Goal: Transaction & Acquisition: Purchase product/service

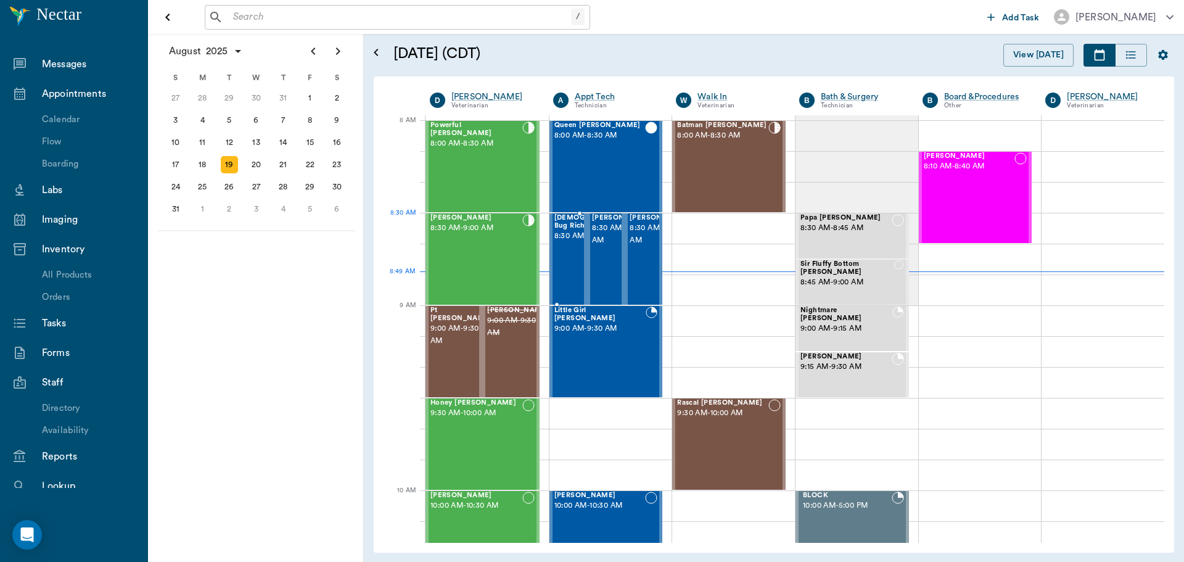
click at [559, 238] on span "8:30 AM - 9:00 AM" at bounding box center [596, 236] width 84 height 12
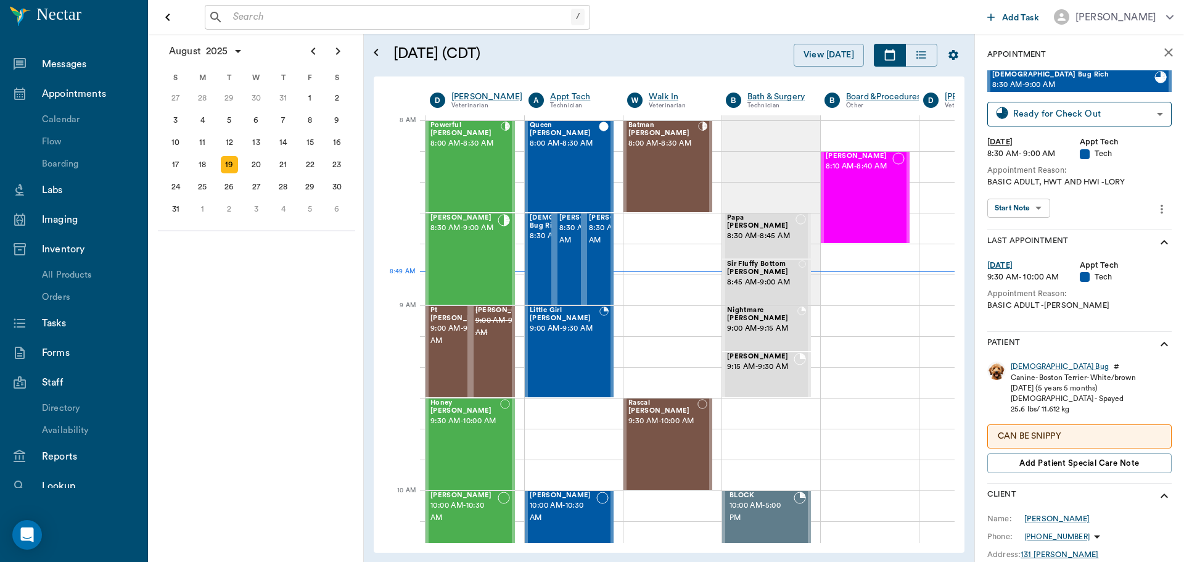
click at [1018, 203] on body "/ ​ Add Task [PERSON_NAME] Nectar Messages Appointments Calendar Flow Boarding …" at bounding box center [592, 281] width 1184 height 562
click at [1031, 229] on button "View SOAP" at bounding box center [1012, 233] width 42 height 14
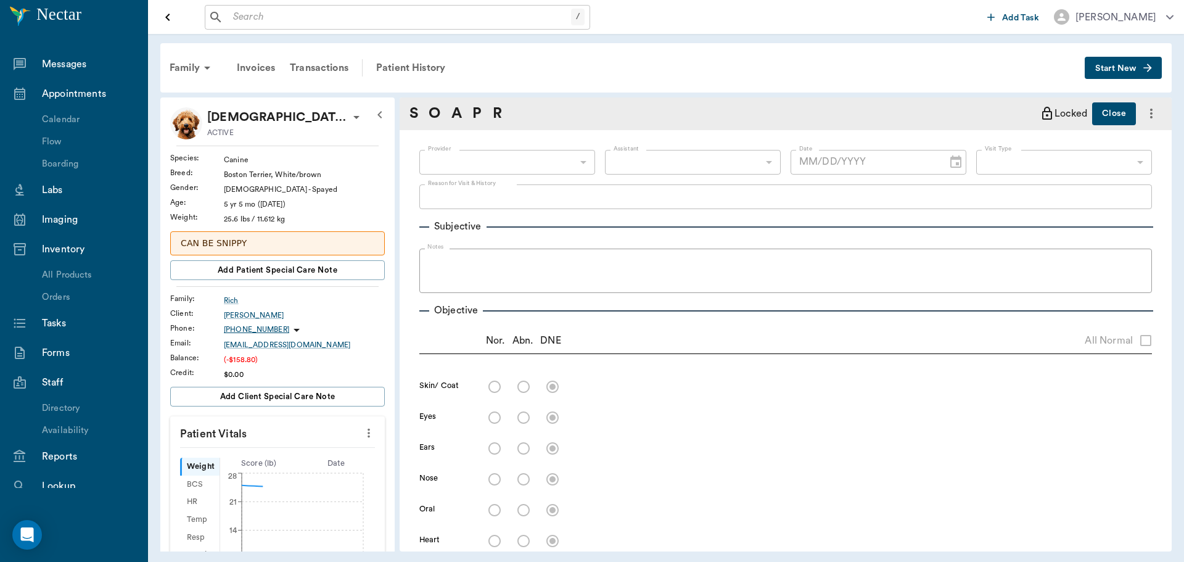
type input "682b670d8bdc6f7f8feef3db"
type input "63ec2f075fda476ae8351a4c"
type input "65d2be4f46e3a538d89b8c1a"
type textarea "BASIC ADULT, HWT AND HWI -LORY"
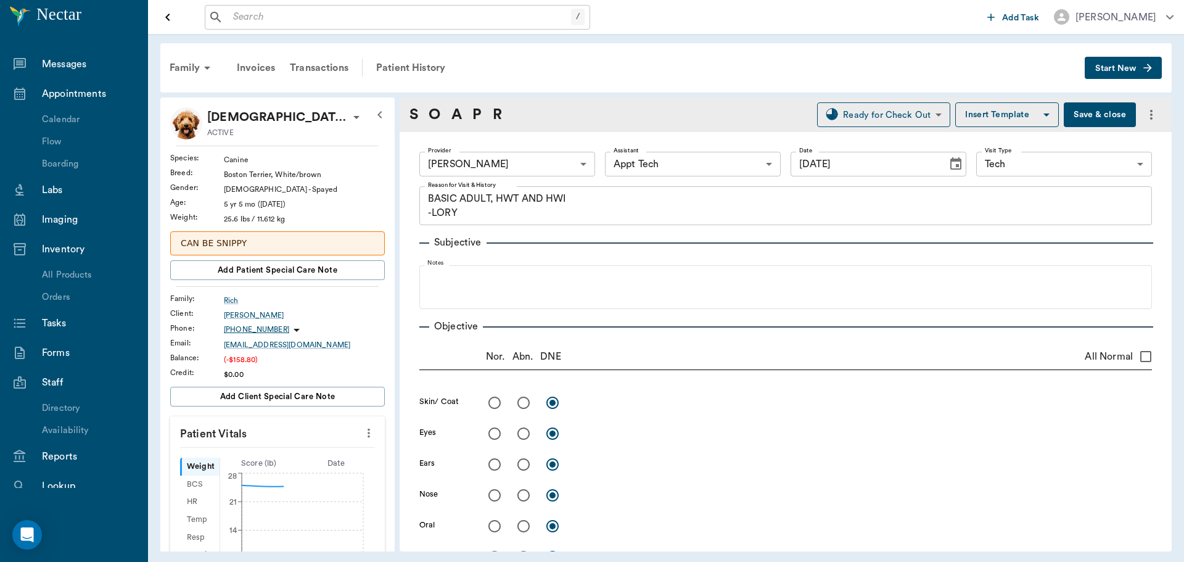
type input "[DATE]"
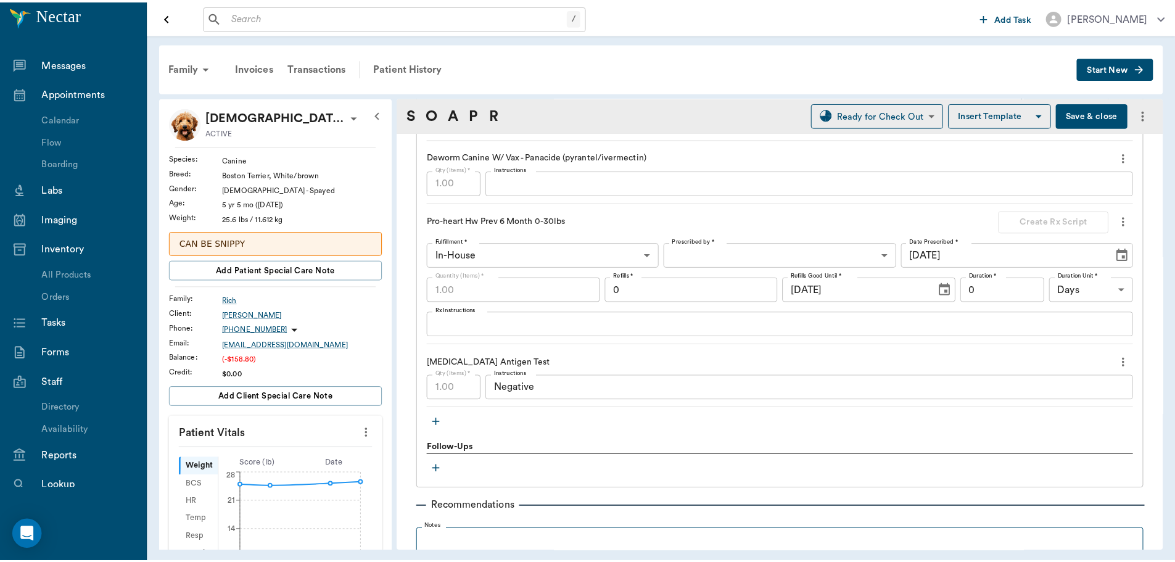
scroll to position [1412, 0]
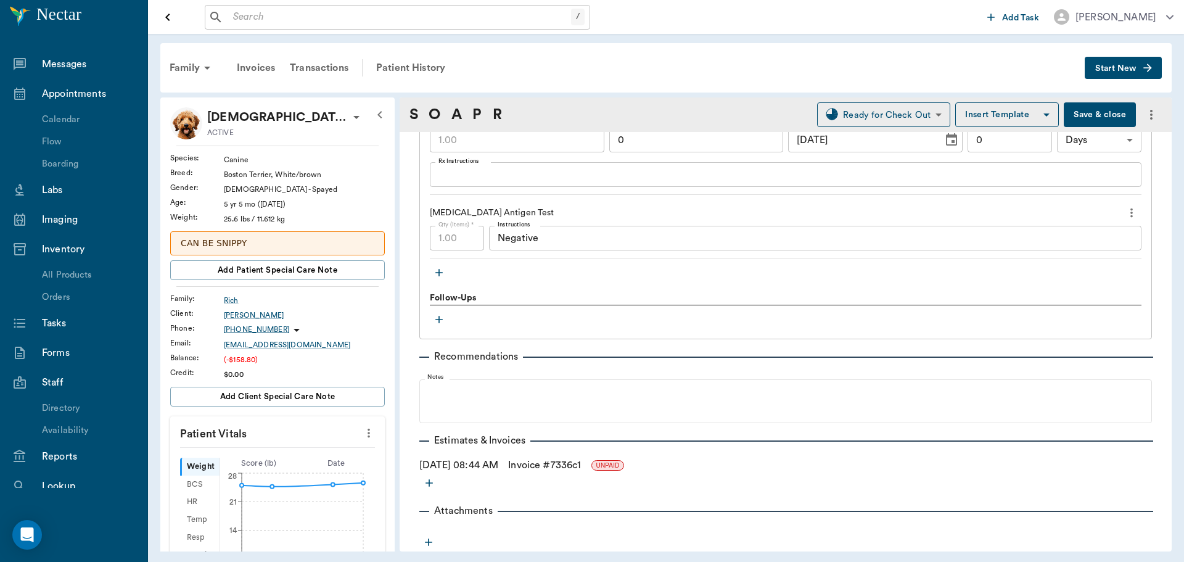
drag, startPoint x: 550, startPoint y: 466, endPoint x: 582, endPoint y: 447, distance: 36.8
click at [550, 466] on link "Invoice # 7336c1" at bounding box center [544, 465] width 73 height 15
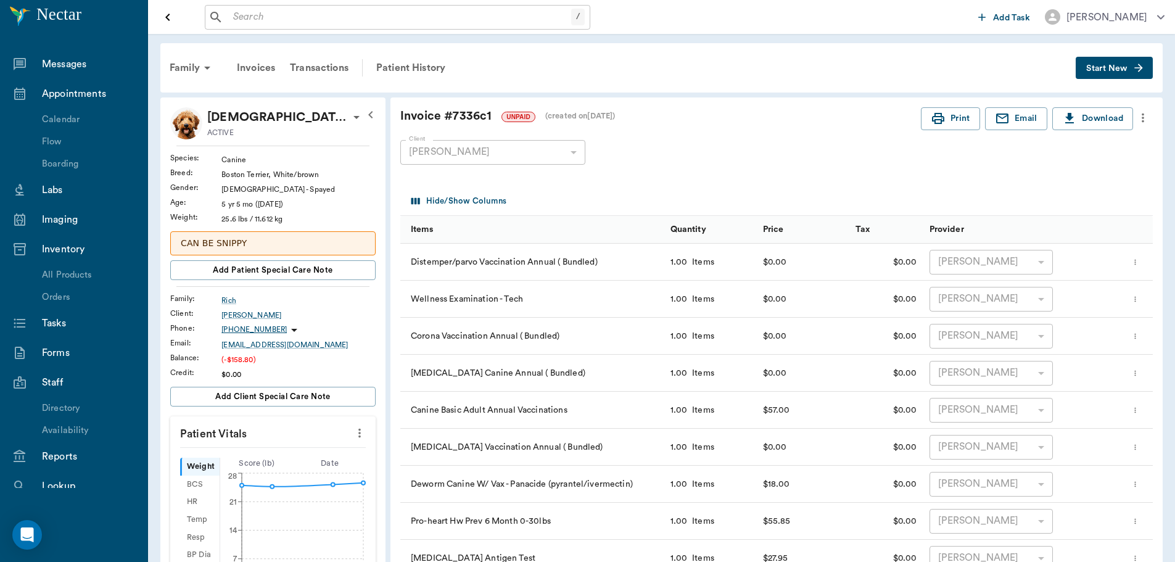
click at [1137, 118] on icon "more" at bounding box center [1143, 117] width 14 height 15
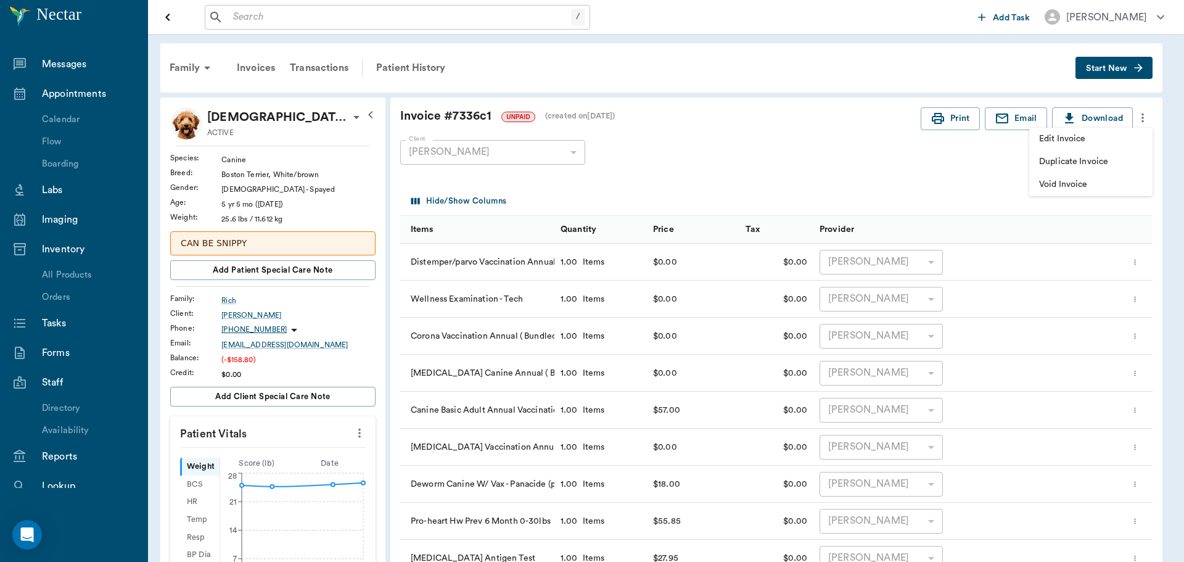
click at [1115, 156] on span "Duplicate Invoice" at bounding box center [1091, 161] width 104 height 13
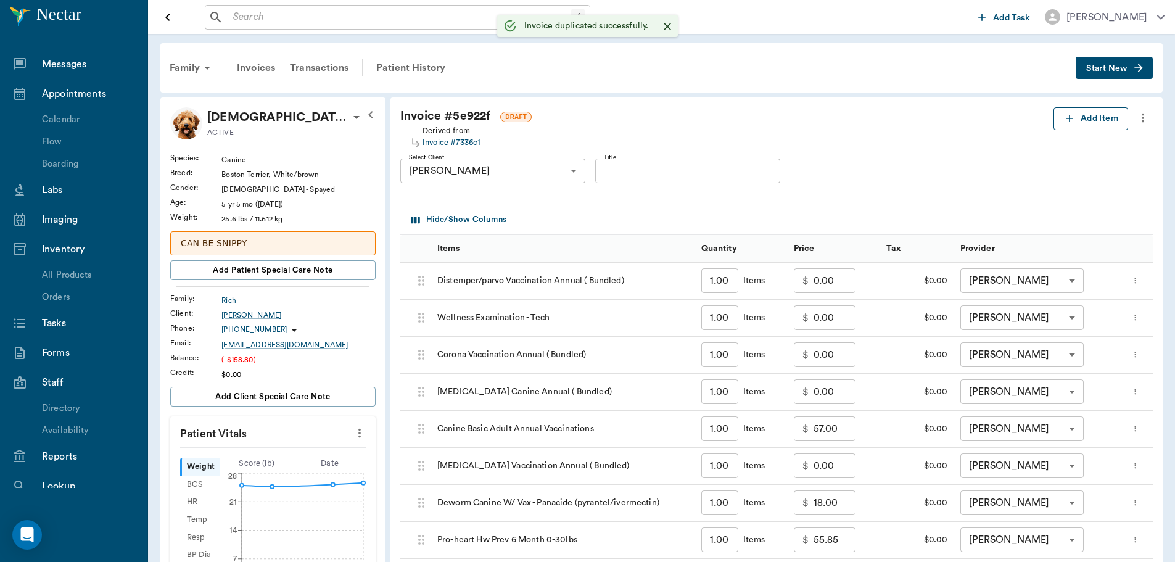
click at [1073, 115] on icon "button" at bounding box center [1069, 118] width 12 height 12
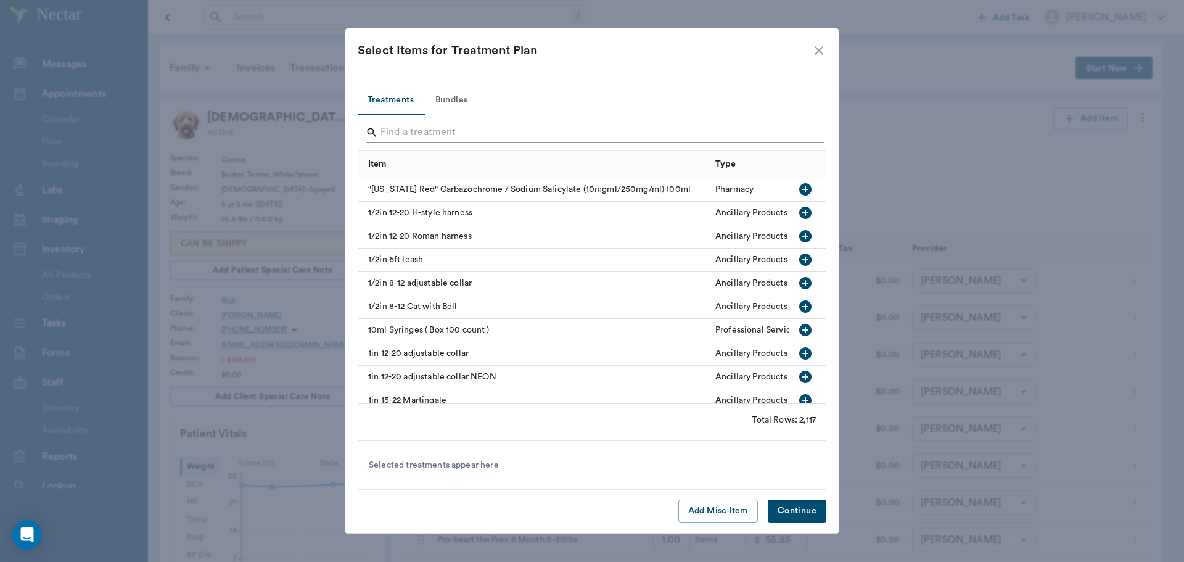
click at [564, 133] on input "Search" at bounding box center [593, 133] width 425 height 20
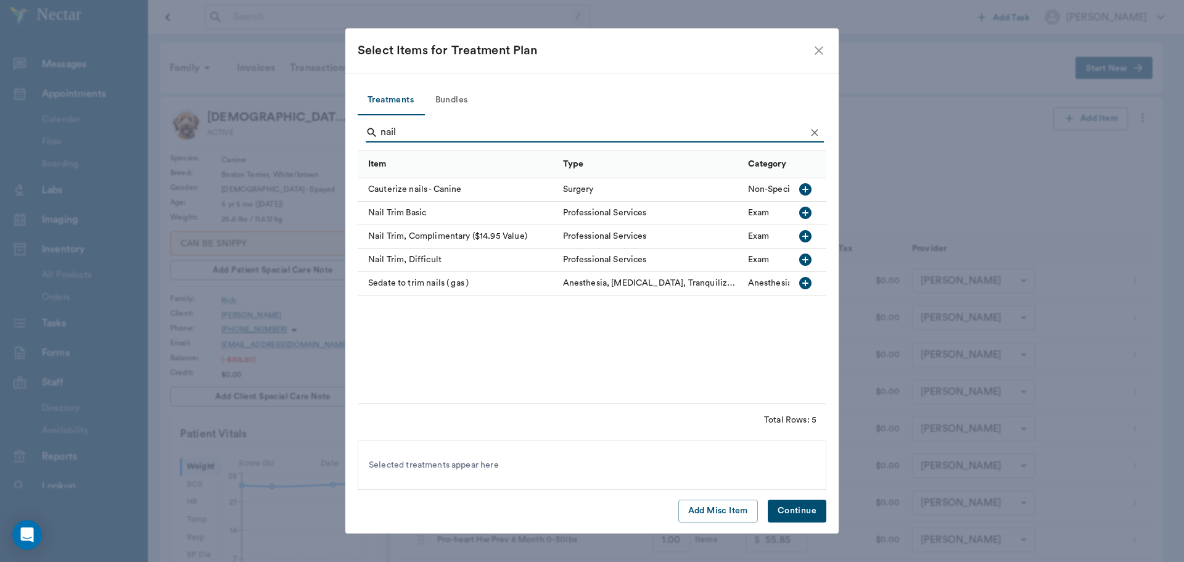
type input "nail"
click at [808, 212] on icon "button" at bounding box center [805, 213] width 12 height 12
click at [810, 504] on button "Continue" at bounding box center [797, 511] width 59 height 23
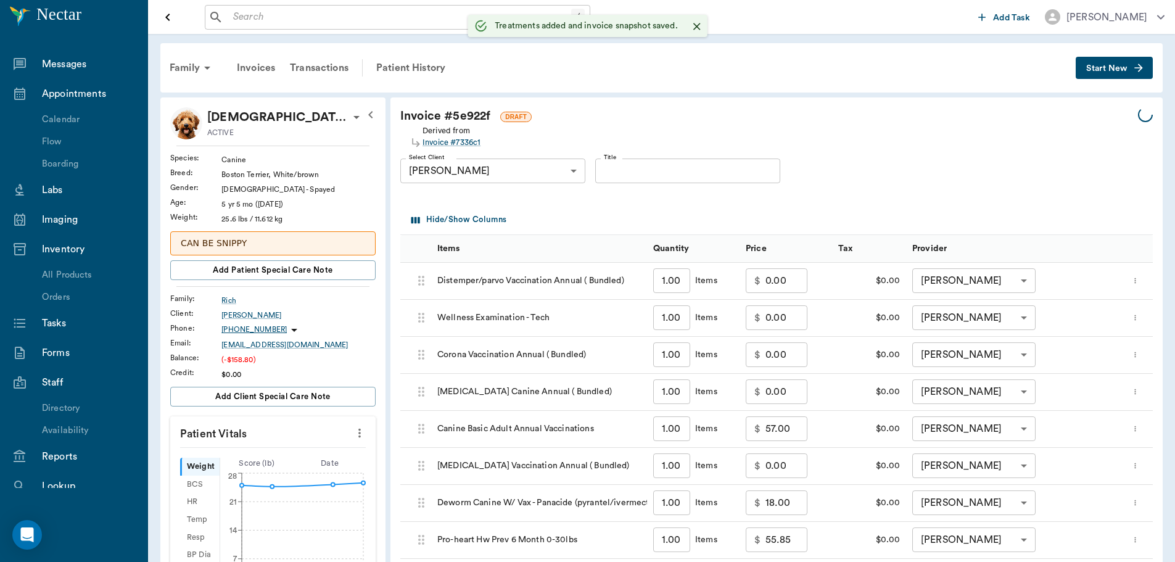
type input "1.00"
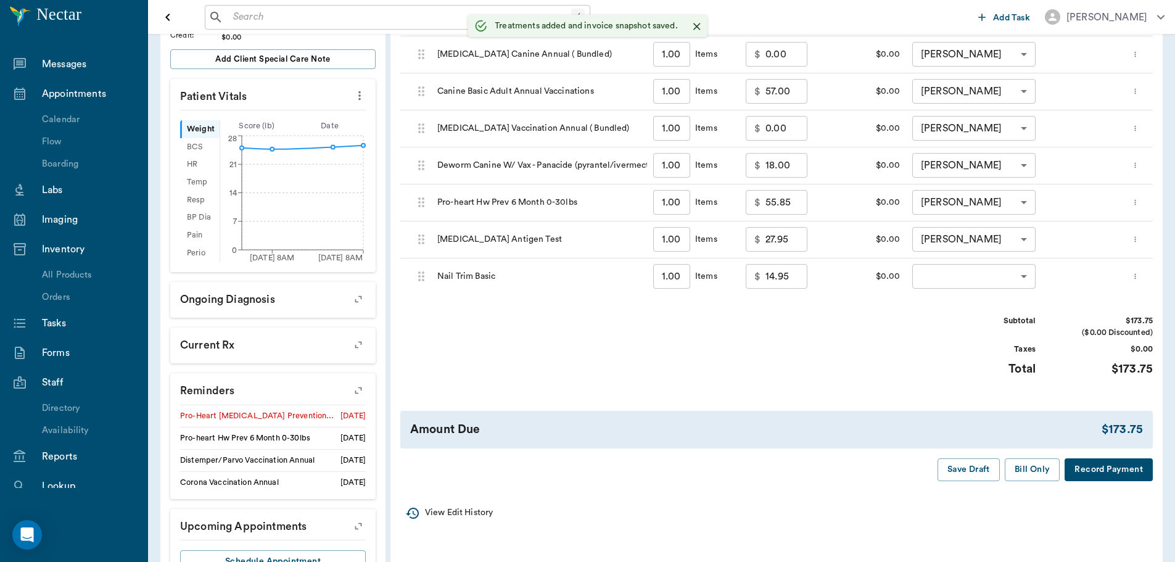
scroll to position [387, 0]
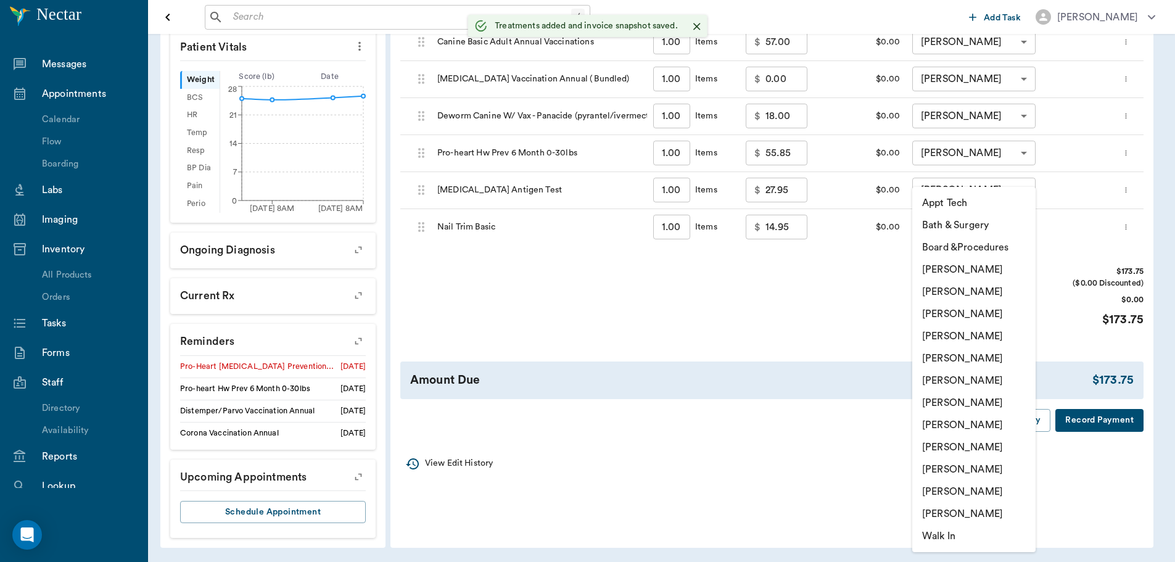
drag, startPoint x: 938, startPoint y: 220, endPoint x: 942, endPoint y: 231, distance: 11.7
click at [939, 221] on body "/ ​ Add Task [PERSON_NAME] Nectar Messages Appointments Calendar Flow Boarding …" at bounding box center [587, 87] width 1175 height 949
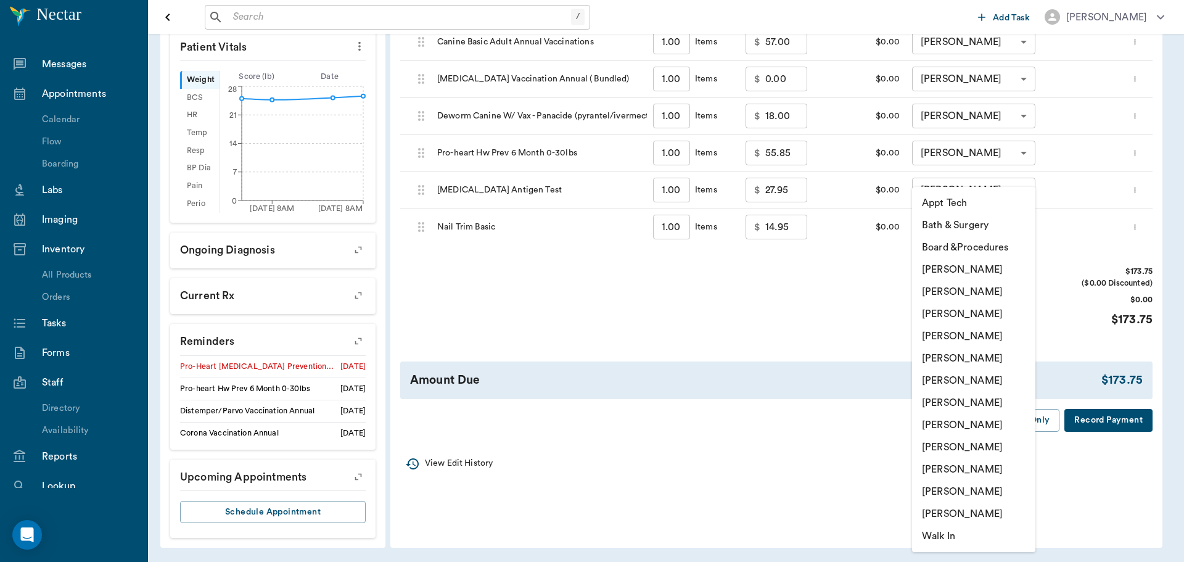
click at [940, 376] on li "[PERSON_NAME]" at bounding box center [973, 380] width 123 height 22
type input "none-682b670d8bdc6f7f8feef3db"
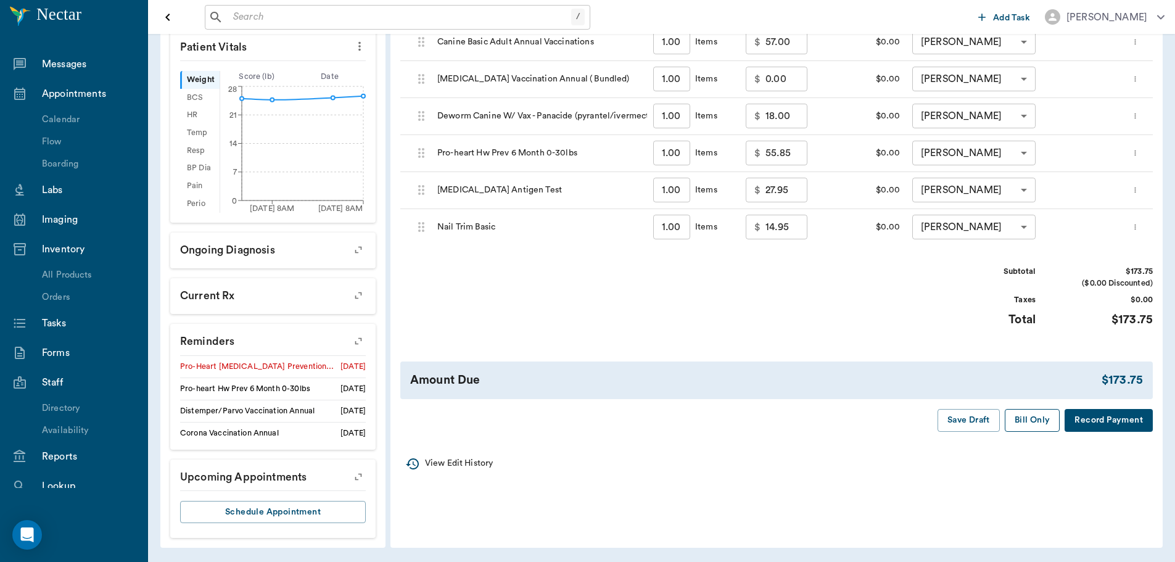
click at [1025, 421] on button "Bill Only" at bounding box center [1033, 420] width 56 height 23
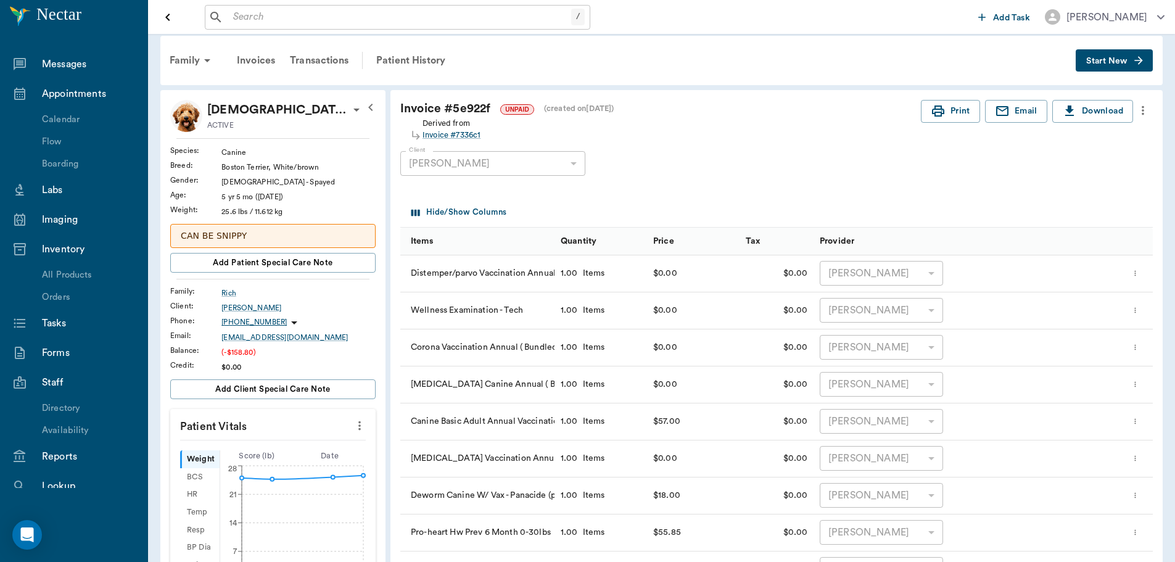
scroll to position [0, 0]
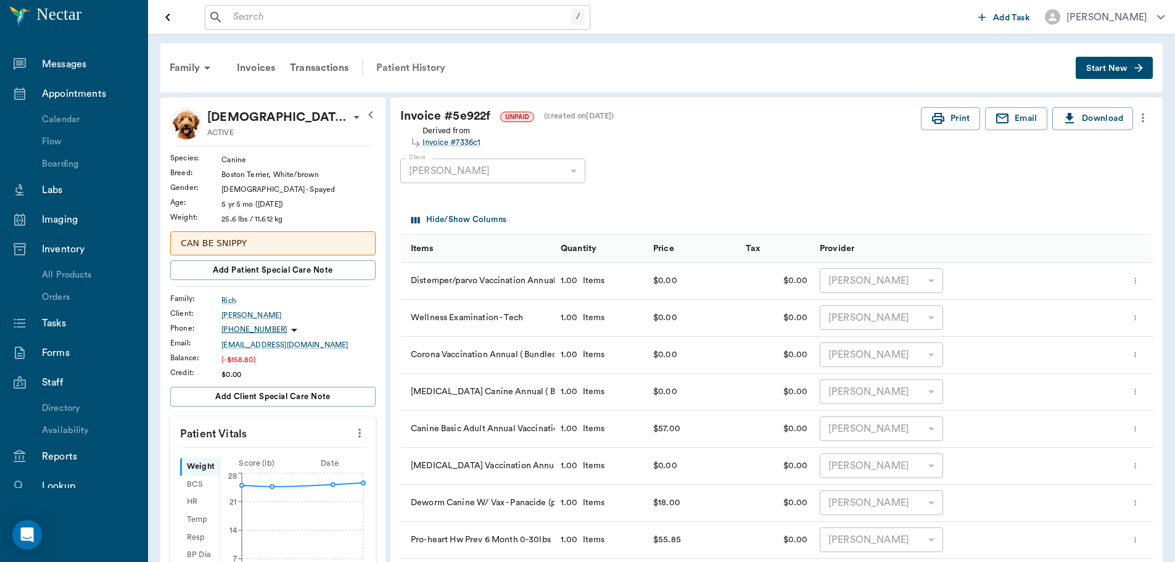
click at [418, 71] on div "Patient History" at bounding box center [411, 68] width 84 height 30
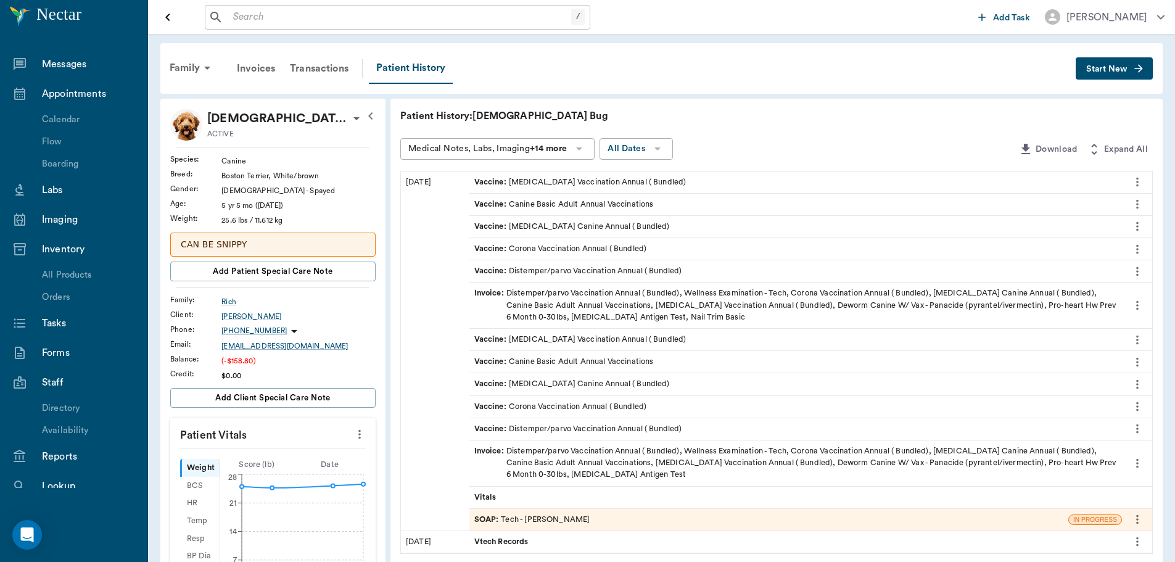
click at [640, 461] on div "Invoice : Distemper/parvo Vaccination Annual ( Bundled), Wellness Examination -…" at bounding box center [795, 463] width 643 height 36
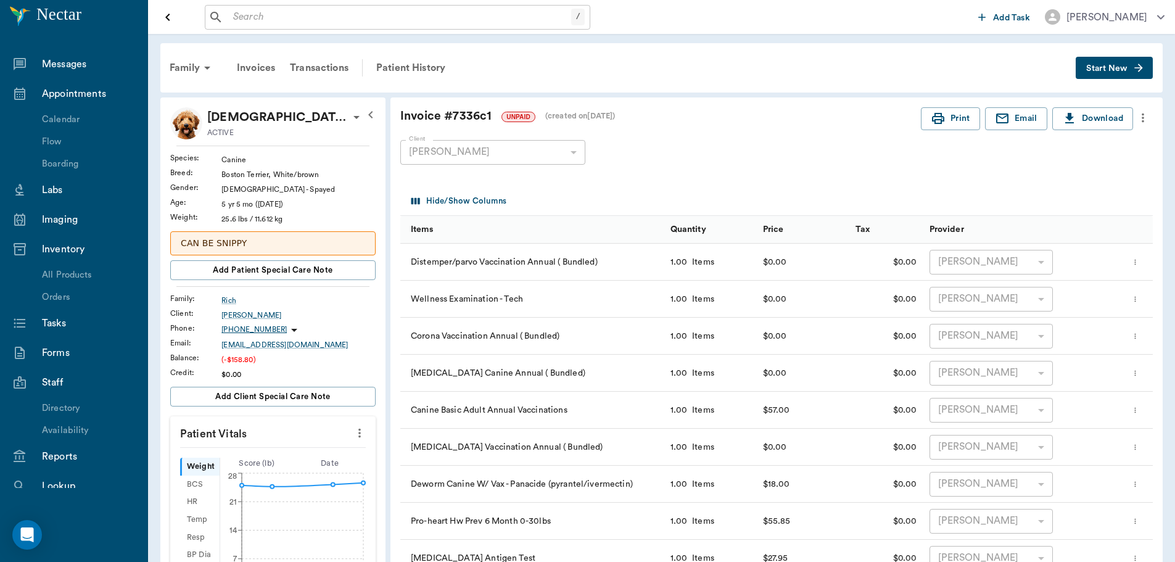
click at [1146, 117] on icon "more" at bounding box center [1143, 117] width 14 height 15
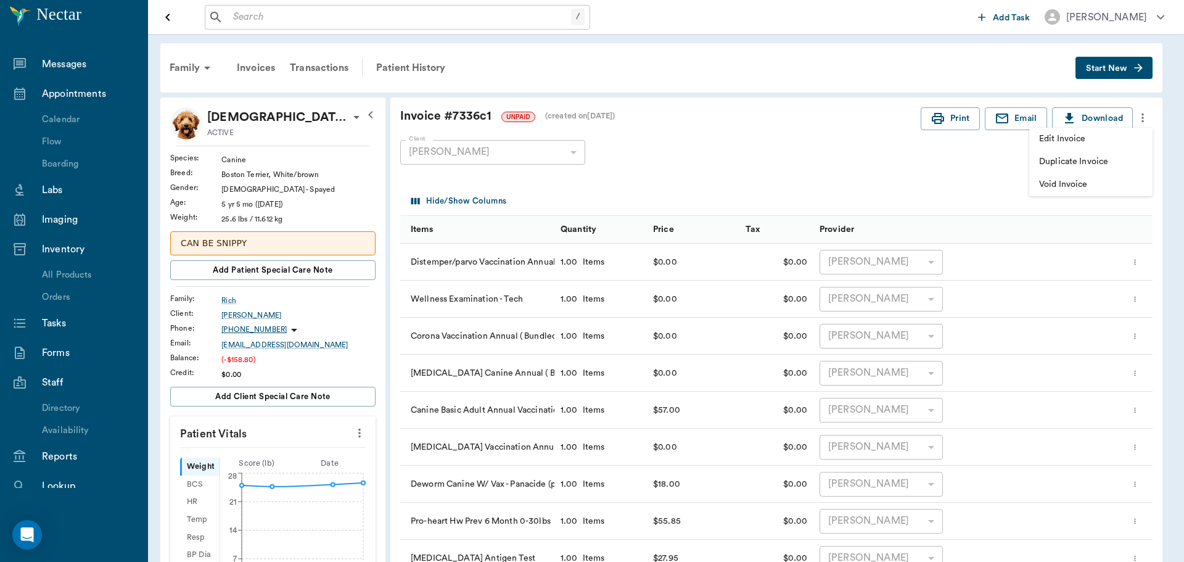
click at [1069, 186] on span "Void Invoice" at bounding box center [1091, 184] width 104 height 13
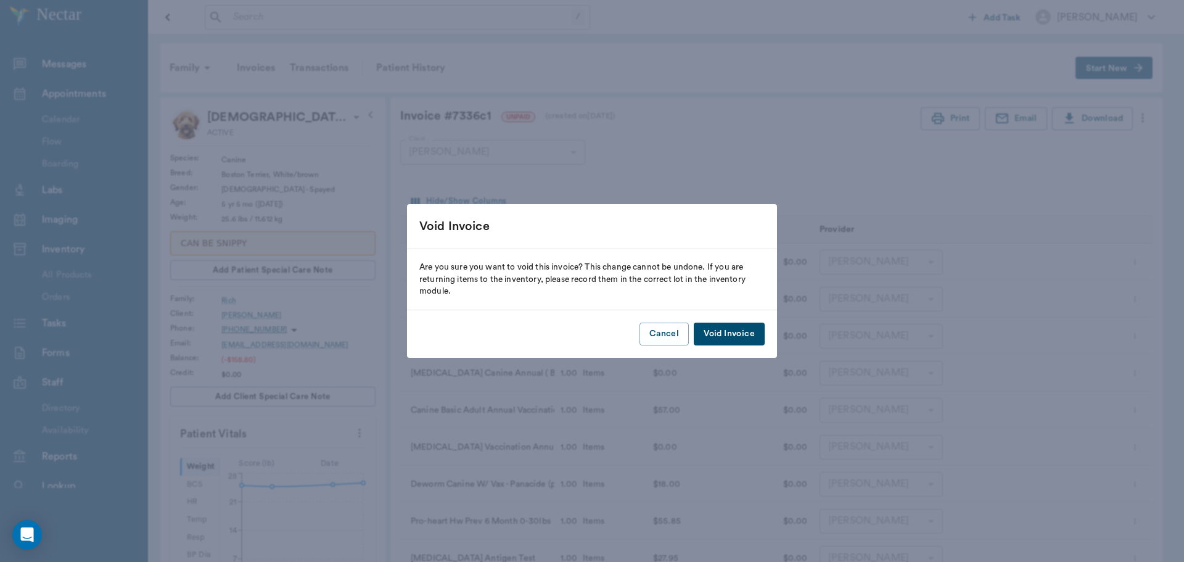
click at [743, 329] on button "Void Invoice" at bounding box center [729, 334] width 71 height 23
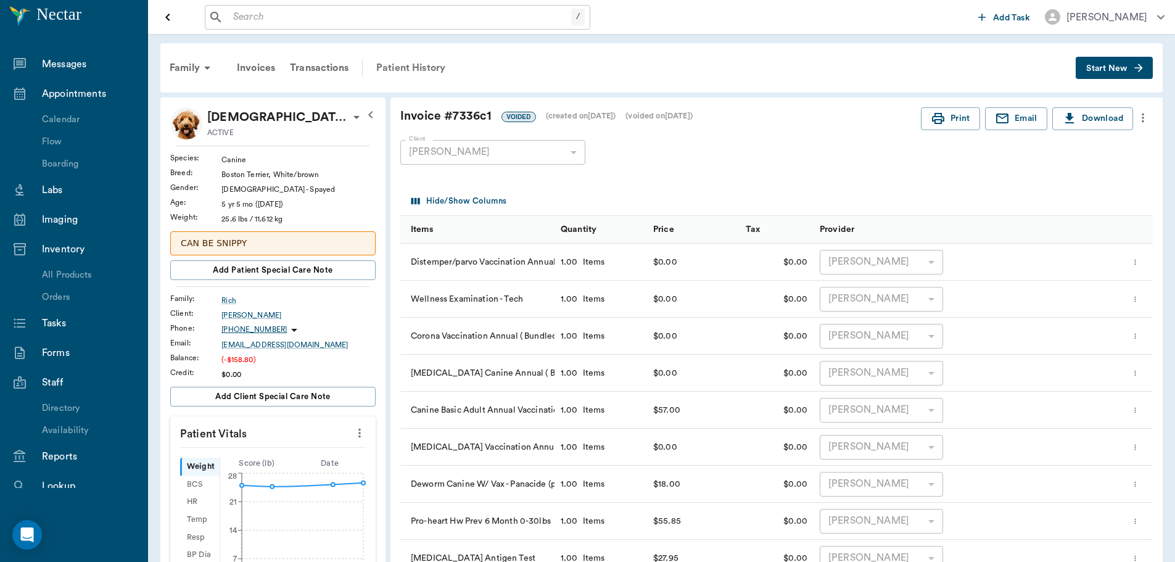
click at [393, 63] on div "Patient History" at bounding box center [411, 68] width 84 height 30
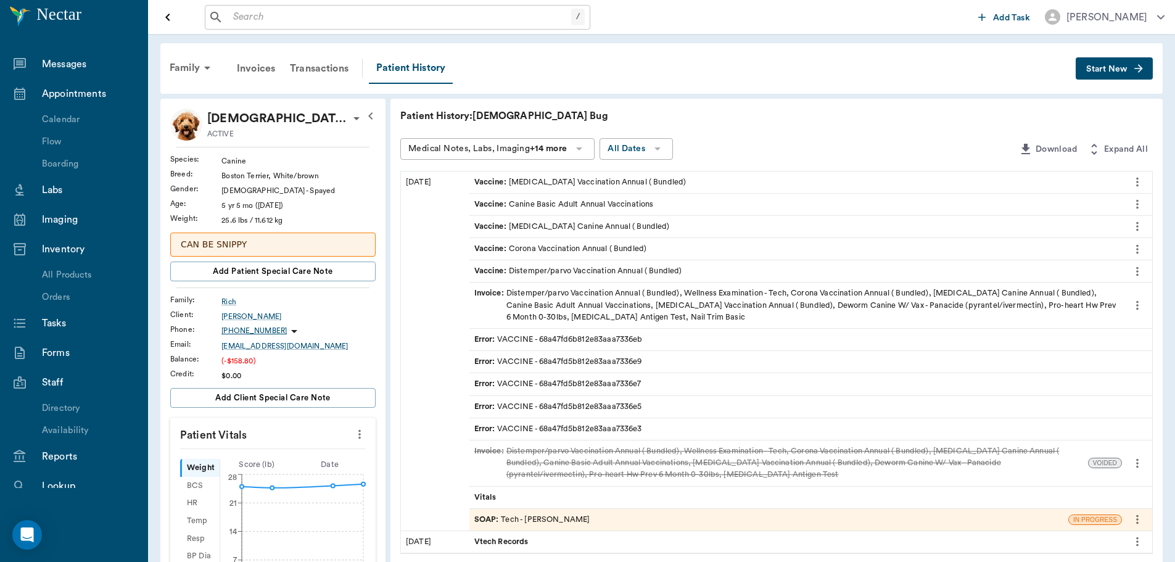
click at [628, 307] on div "Invoice : Distemper/parvo Vaccination Annual ( Bundled), Wellness Examination -…" at bounding box center [795, 305] width 643 height 36
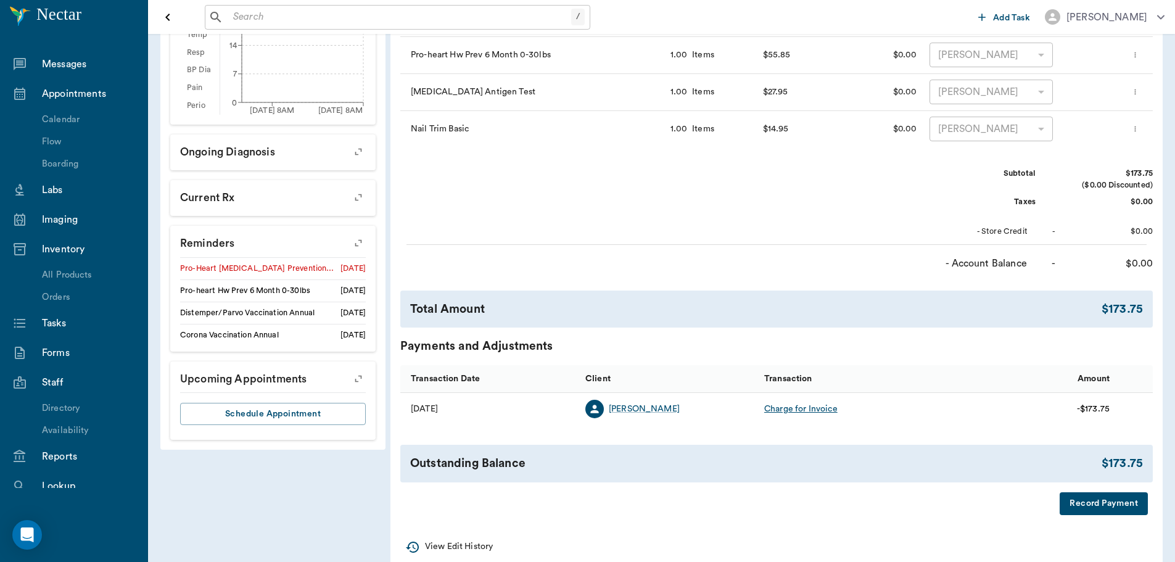
scroll to position [506, 0]
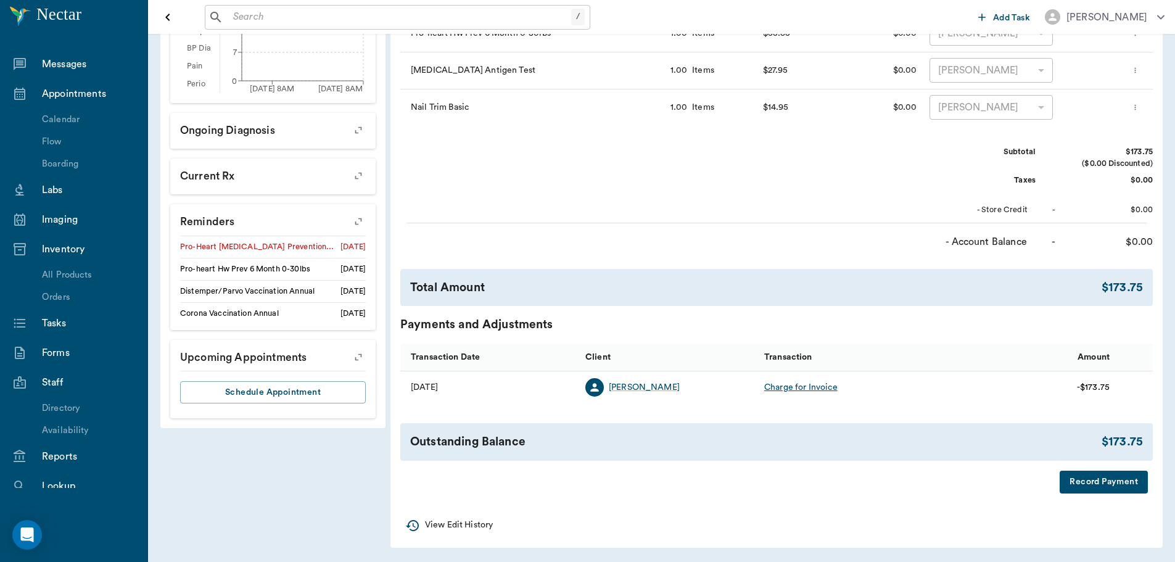
click at [727, 194] on div "Subtotal $173.75 ($0.00 Discounted) Taxes $0.00 - Store Credit - $0.00" at bounding box center [776, 181] width 752 height 70
